Goal: Task Accomplishment & Management: Use online tool/utility

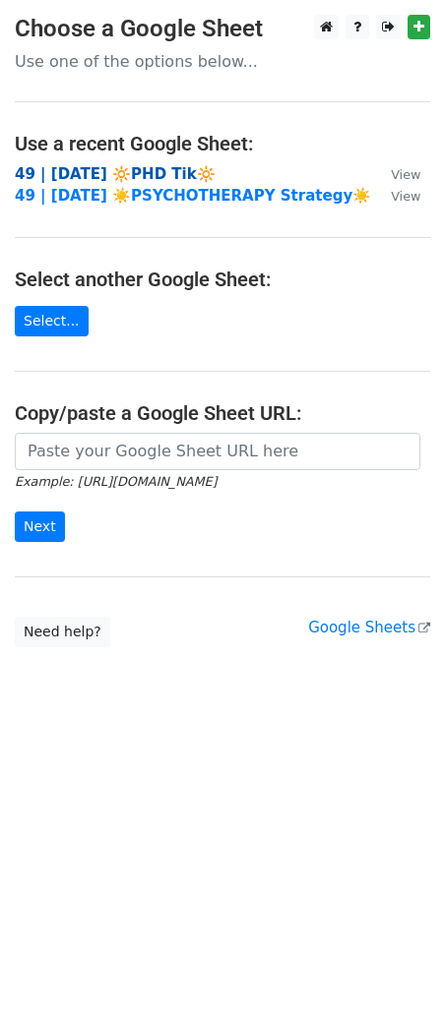
click at [131, 177] on strong "49 | [DATE] 🔆PHD Tik🔆" at bounding box center [115, 174] width 201 height 18
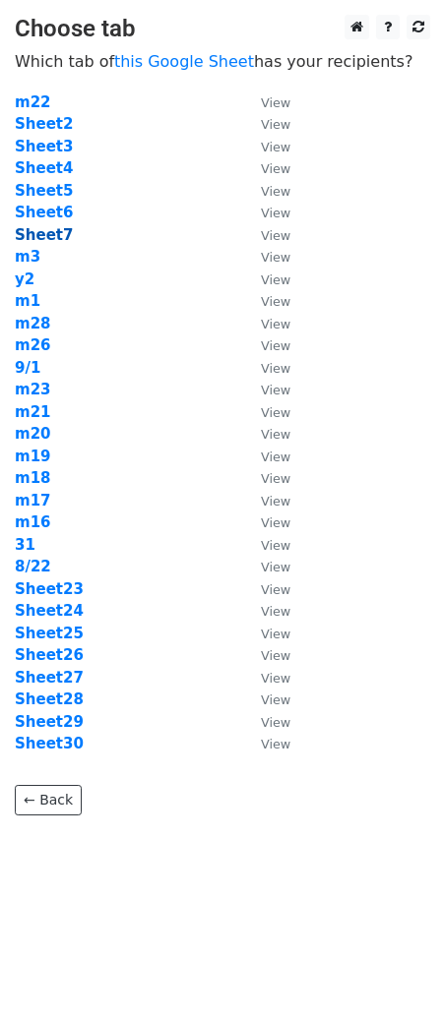
click at [44, 231] on strong "Sheet7" at bounding box center [44, 235] width 58 height 18
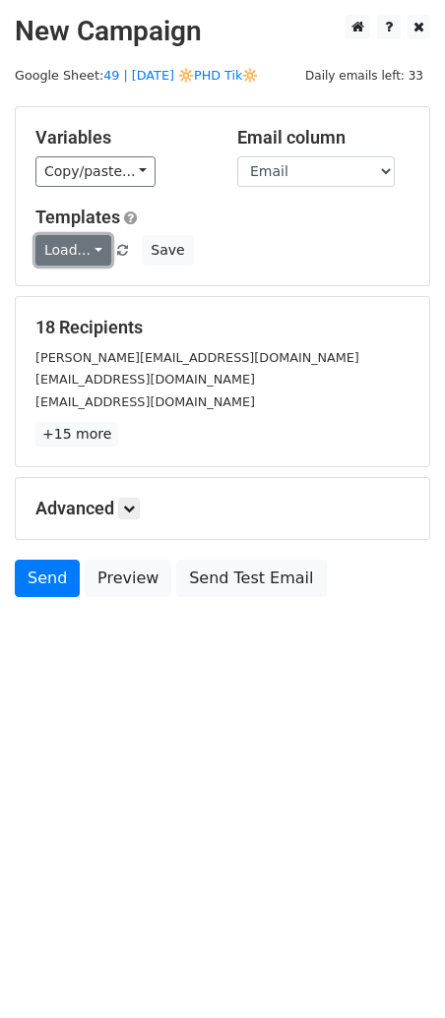
click at [78, 250] on link "Load..." at bounding box center [73, 250] width 76 height 30
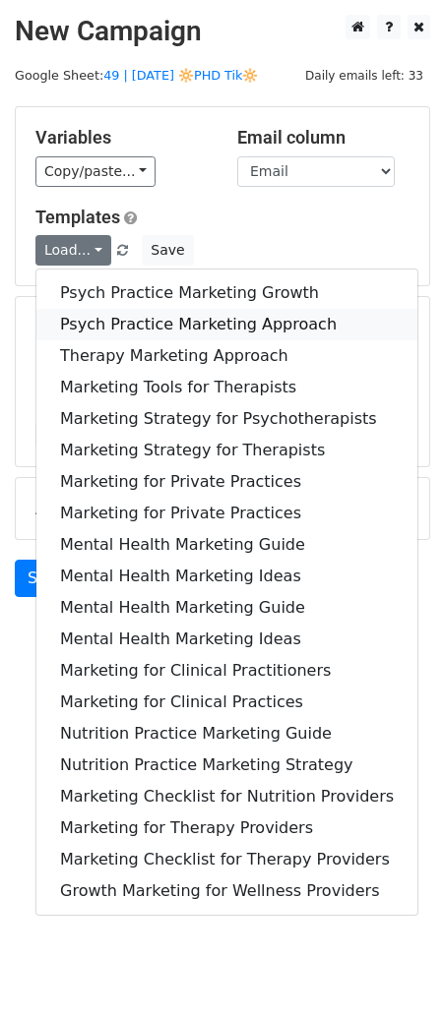
click at [86, 329] on link "Psych Practice Marketing Approach" at bounding box center [226, 324] width 381 height 31
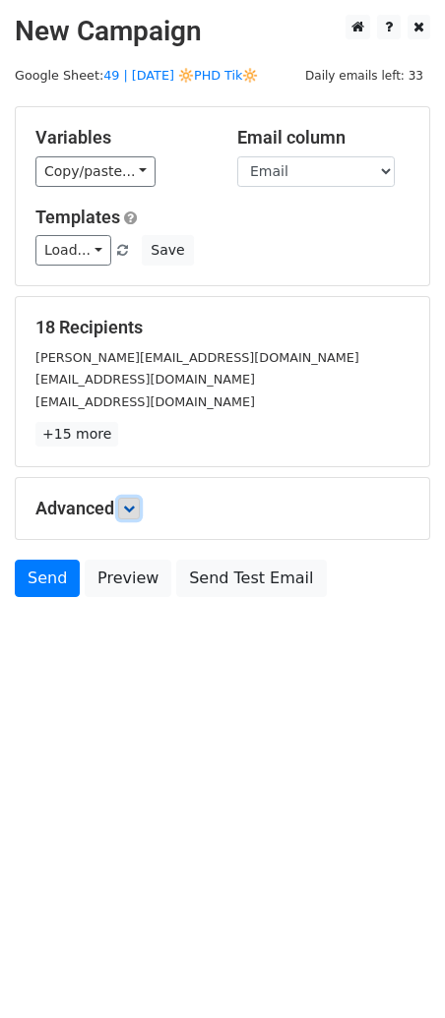
click at [132, 504] on icon at bounding box center [129, 509] width 12 height 12
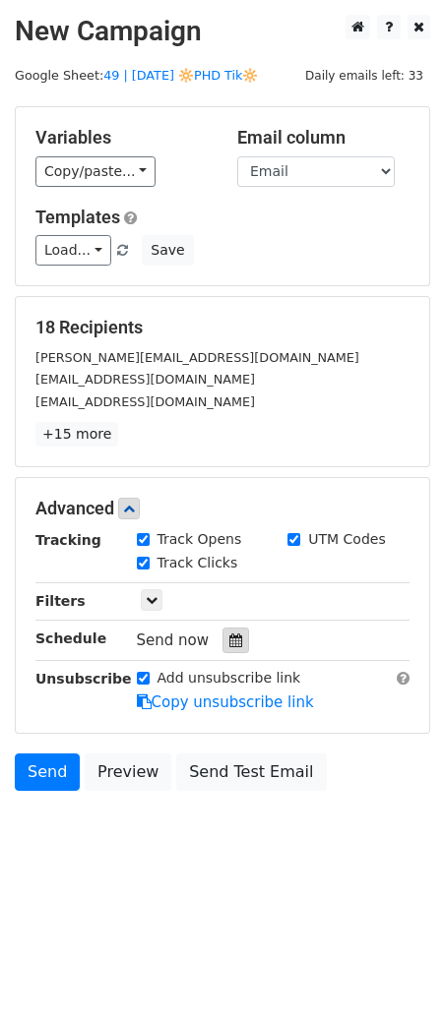
click at [222, 634] on div at bounding box center [235, 640] width 27 height 26
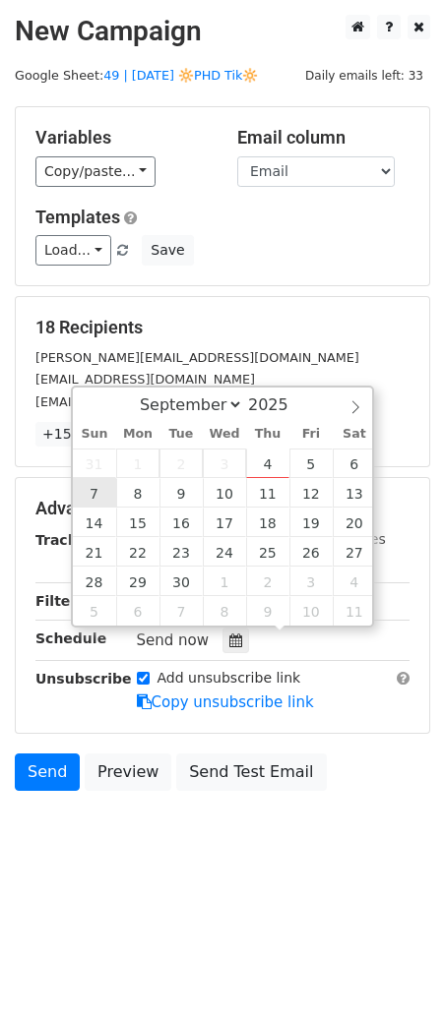
type input "2025-09-07 12:00"
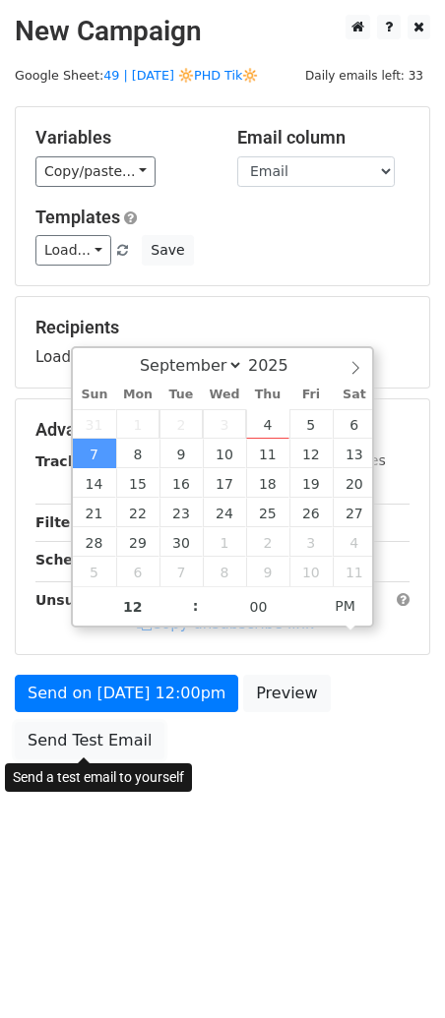
drag, startPoint x: 91, startPoint y: 743, endPoint x: 327, endPoint y: 729, distance: 236.4
click at [91, 743] on link "Send Test Email" at bounding box center [89, 740] width 149 height 37
